Goal: Transaction & Acquisition: Purchase product/service

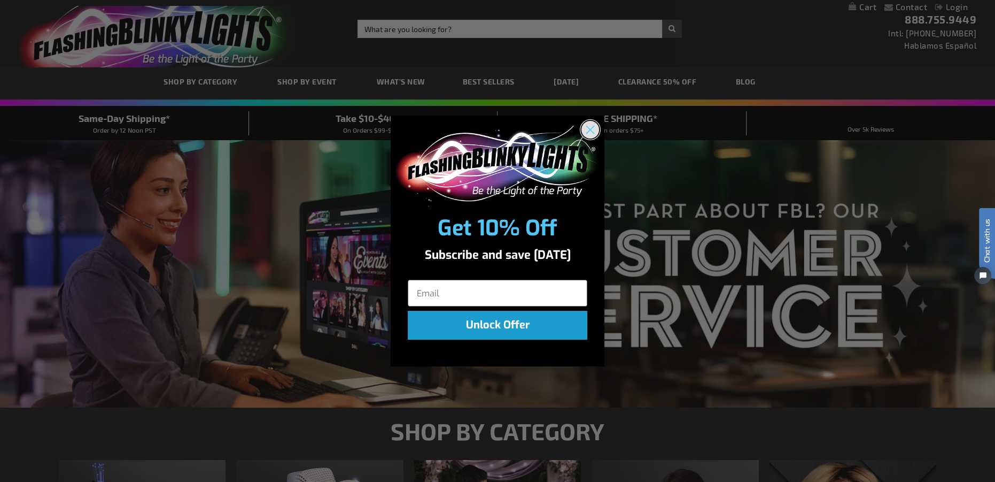
click at [591, 129] on icon "Close dialog" at bounding box center [590, 129] width 7 height 7
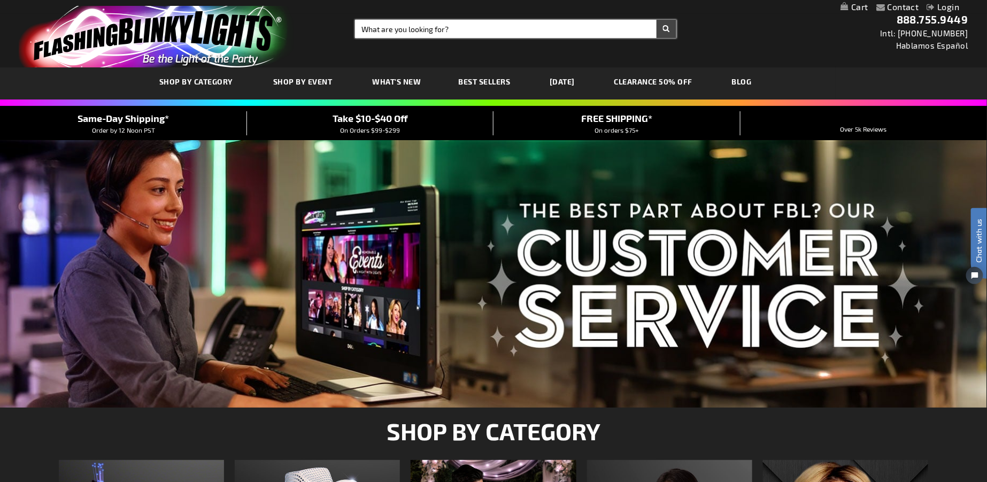
click at [390, 27] on input "Search" at bounding box center [515, 29] width 321 height 18
type input "11211"
click at [656, 20] on button "Search" at bounding box center [666, 29] width 20 height 18
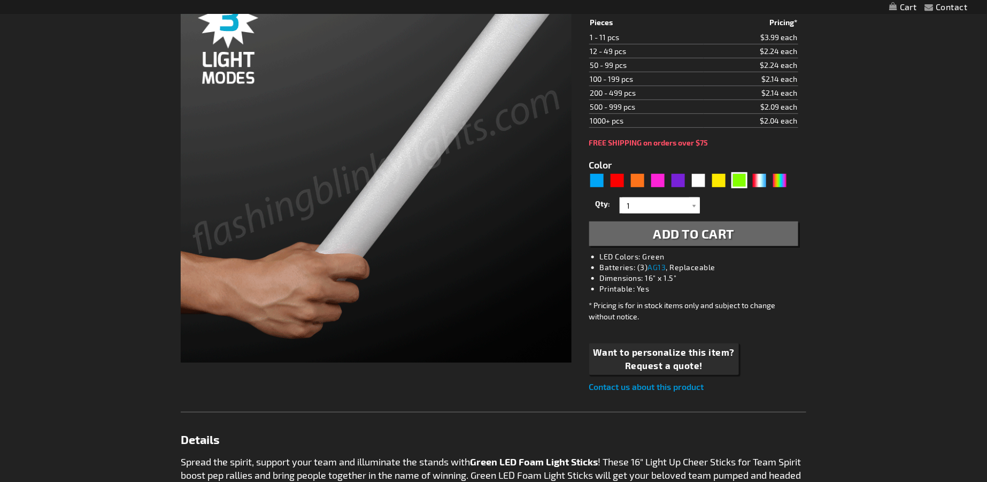
type input "5648"
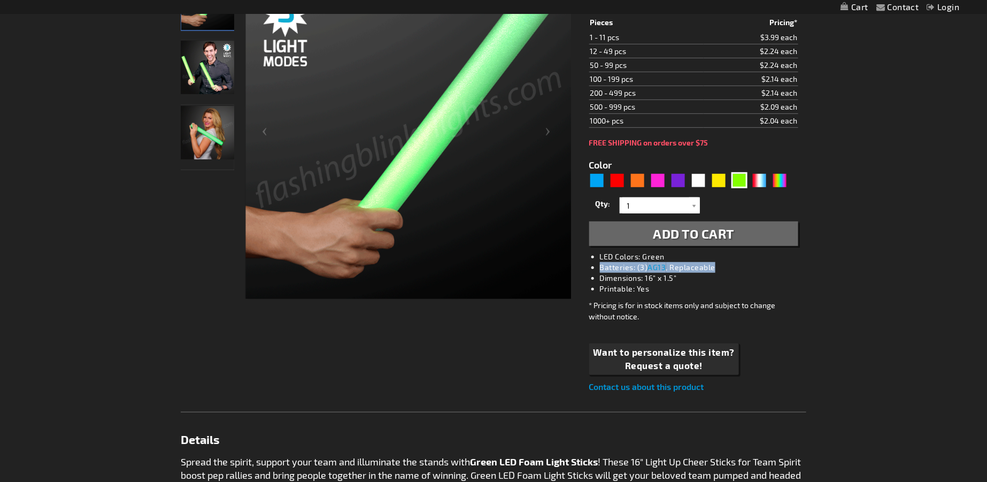
drag, startPoint x: 600, startPoint y: 264, endPoint x: 717, endPoint y: 264, distance: 117.1
click at [717, 264] on li "Batteries: (3) AG13 , Replaceable" at bounding box center [704, 267] width 209 height 11
click at [626, 269] on li "Batteries: (3) AG13 , Replaceable" at bounding box center [704, 267] width 209 height 11
drag, startPoint x: 600, startPoint y: 265, endPoint x: 665, endPoint y: 264, distance: 65.7
click at [665, 264] on li "Batteries: (3) AG13 , Replaceable" at bounding box center [704, 267] width 209 height 11
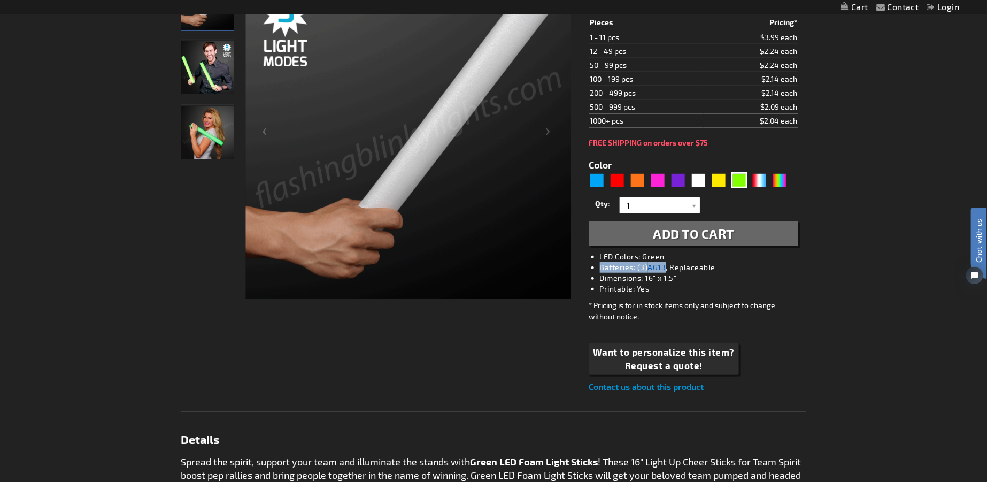
copy li "Batteries: (3) AG13"
